Goal: Navigation & Orientation: Find specific page/section

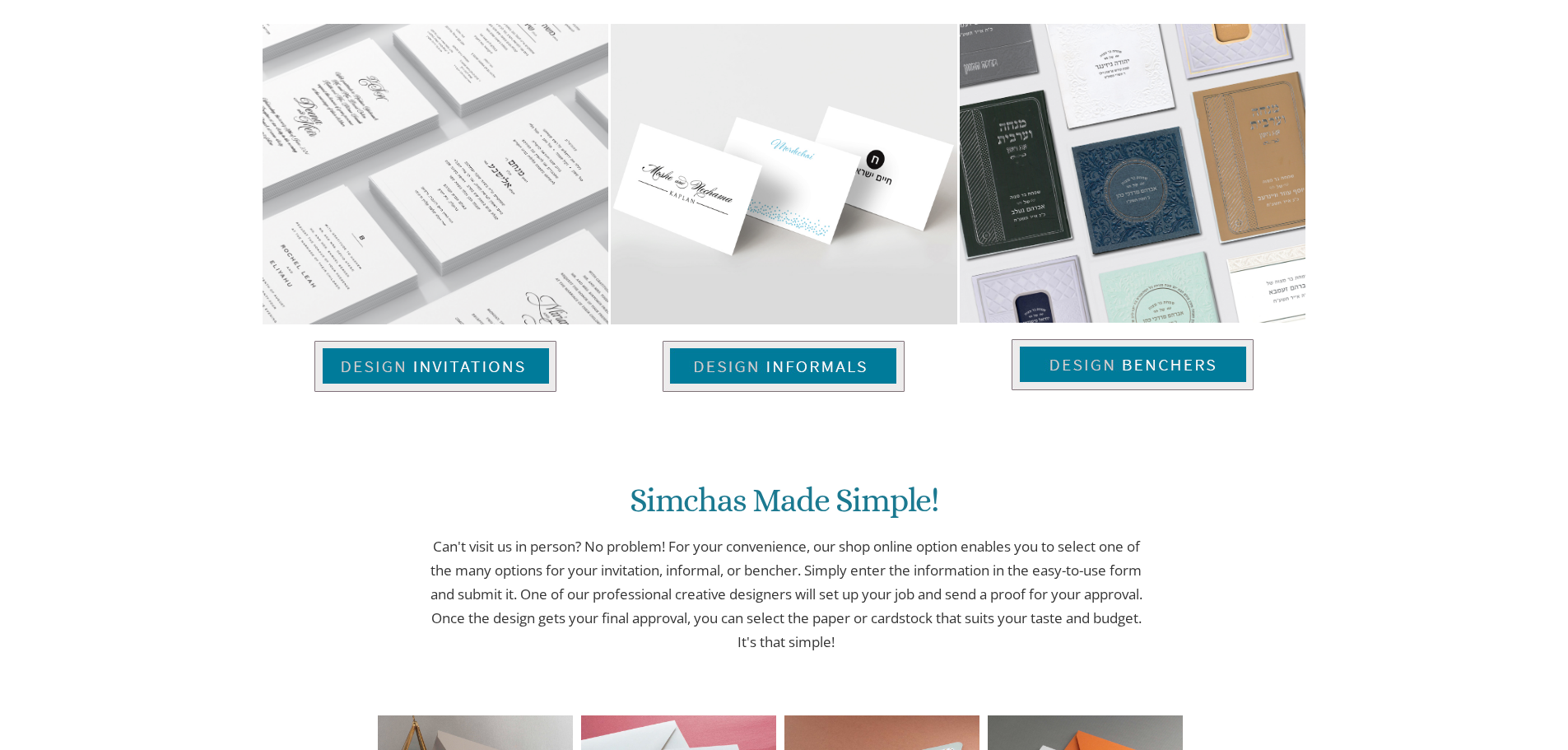
scroll to position [658, 0]
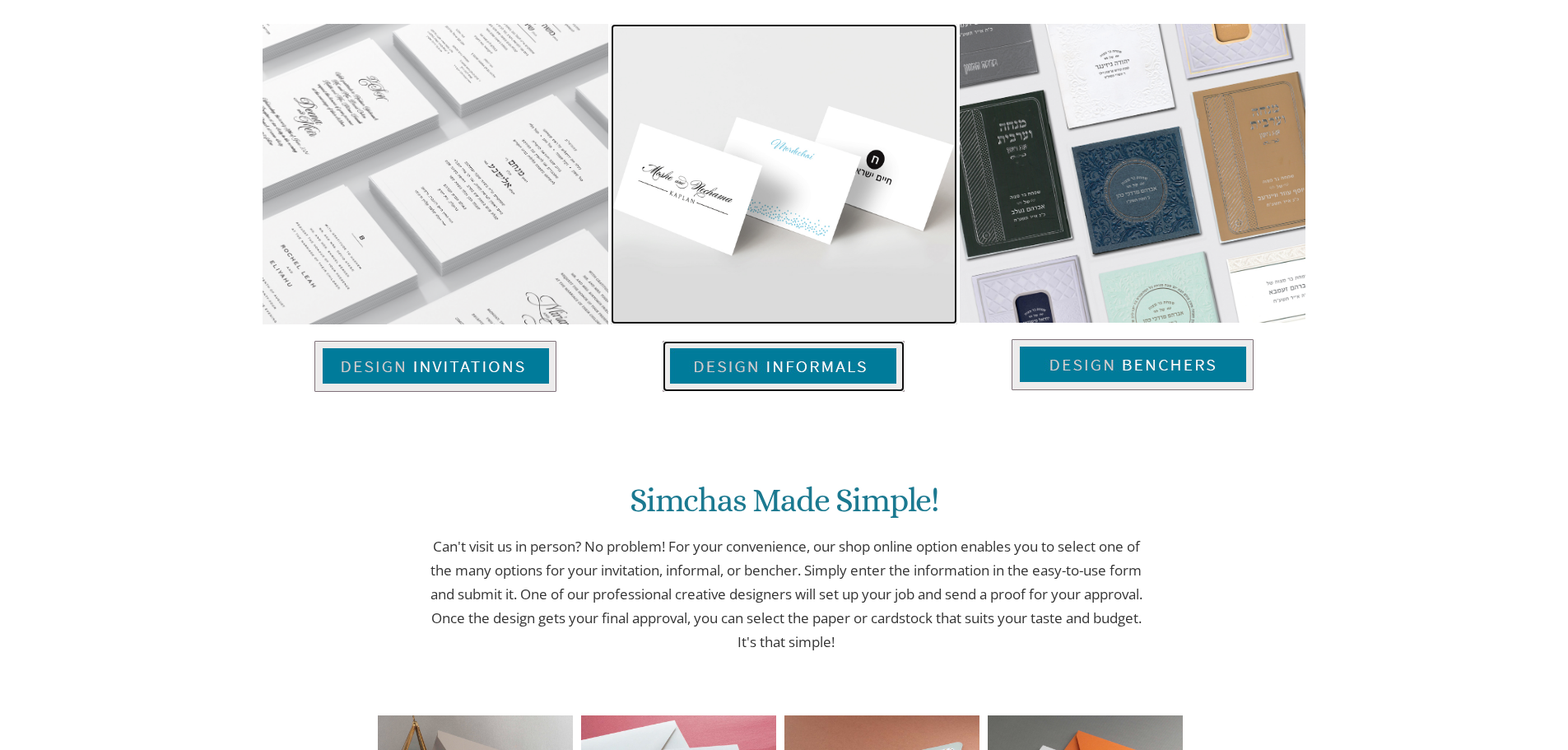
click at [769, 364] on img at bounding box center [784, 366] width 242 height 51
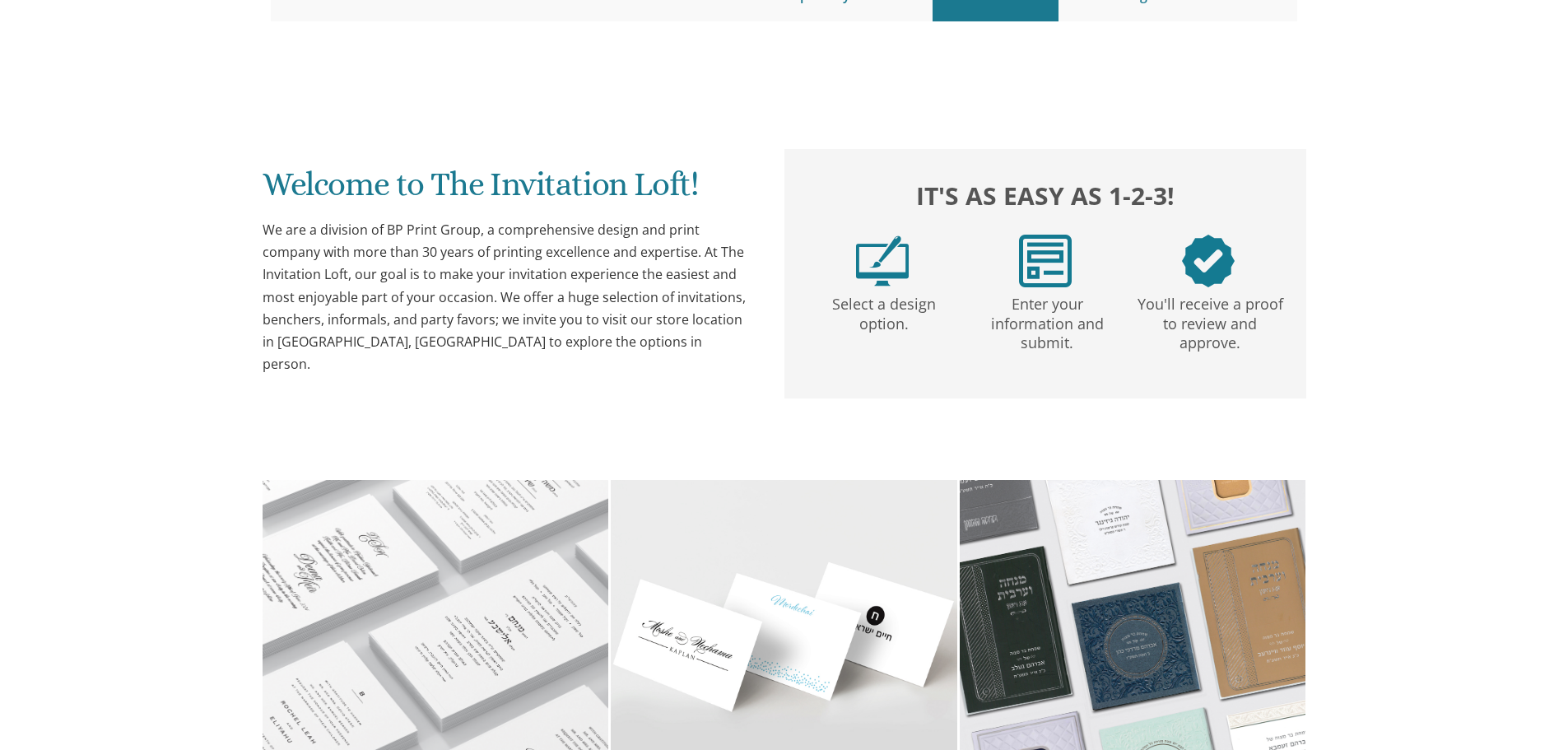
scroll to position [0, 0]
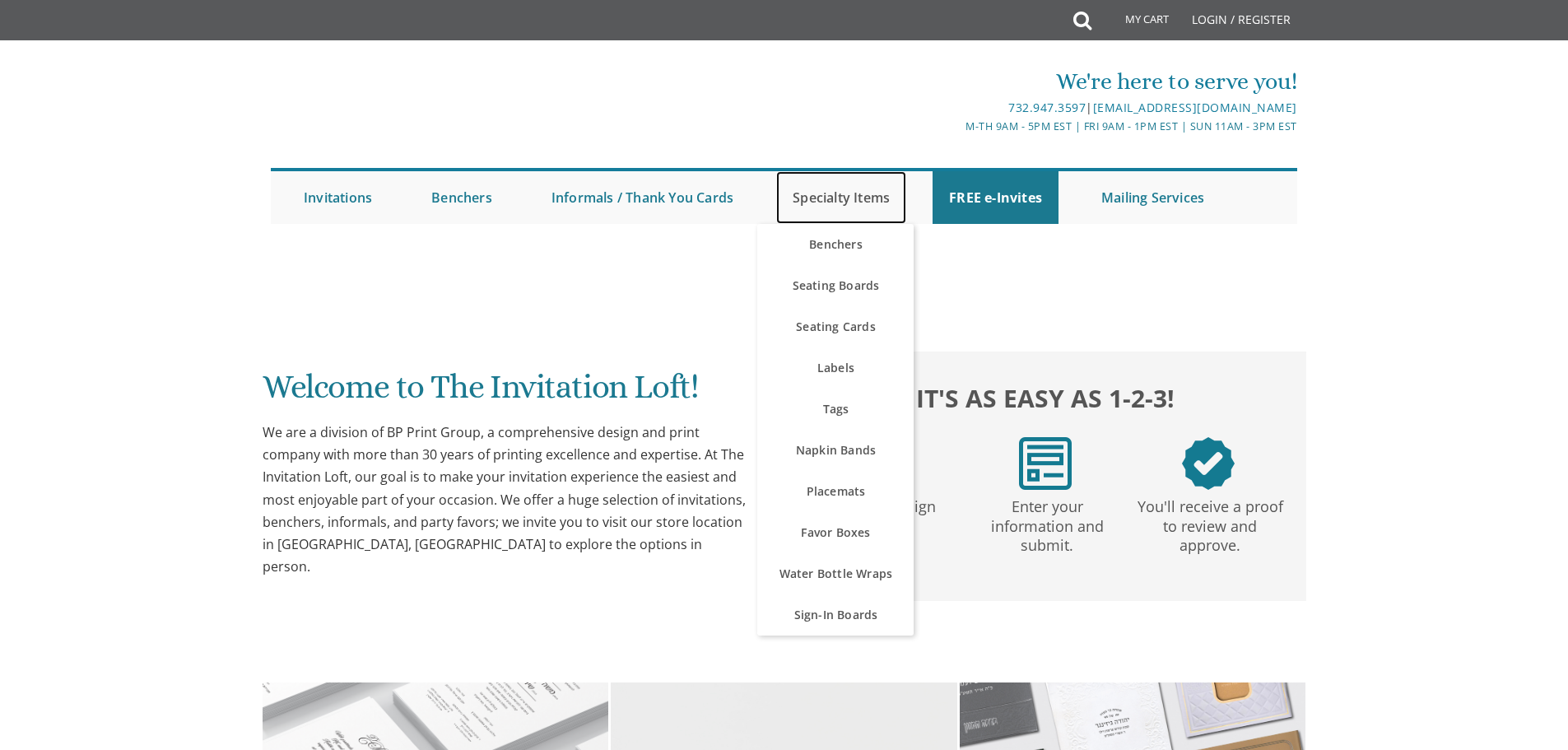
click at [824, 203] on link "Specialty Items" at bounding box center [841, 198] width 130 height 53
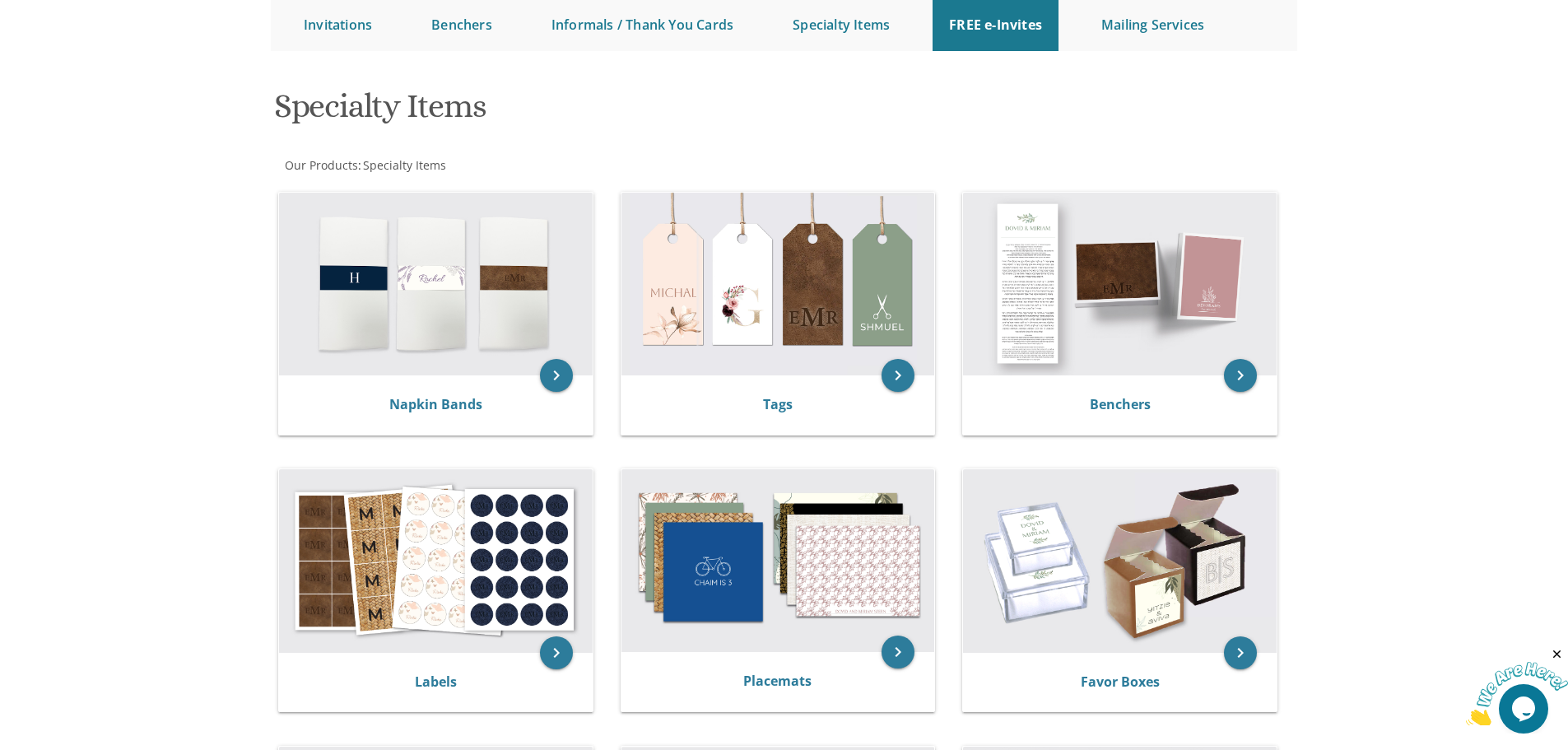
scroll to position [165, 0]
